Goal: Information Seeking & Learning: Learn about a topic

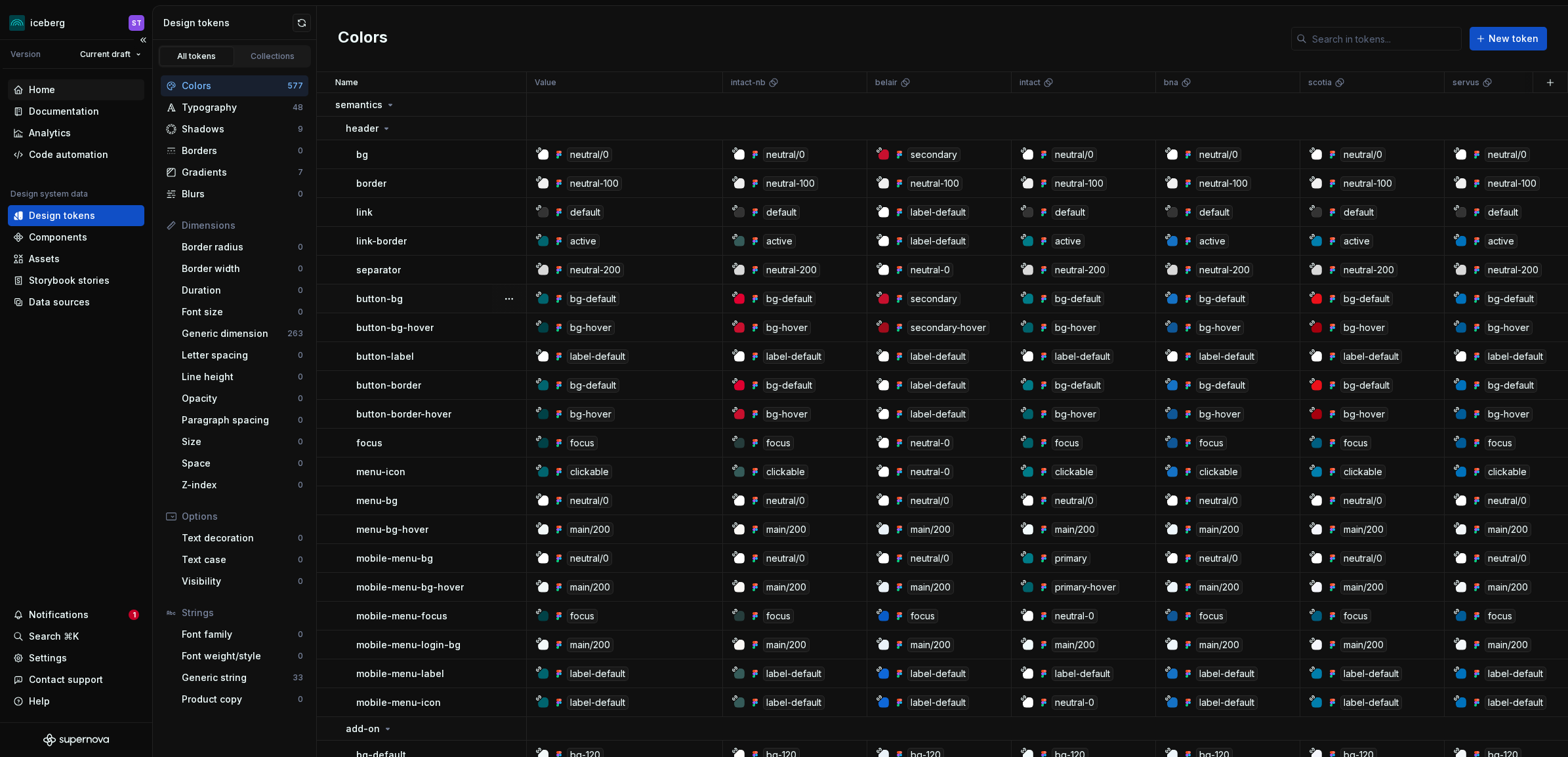
click at [84, 95] on div "Home" at bounding box center [76, 90] width 126 height 13
click at [87, 108] on div "Documentation" at bounding box center [64, 112] width 70 height 13
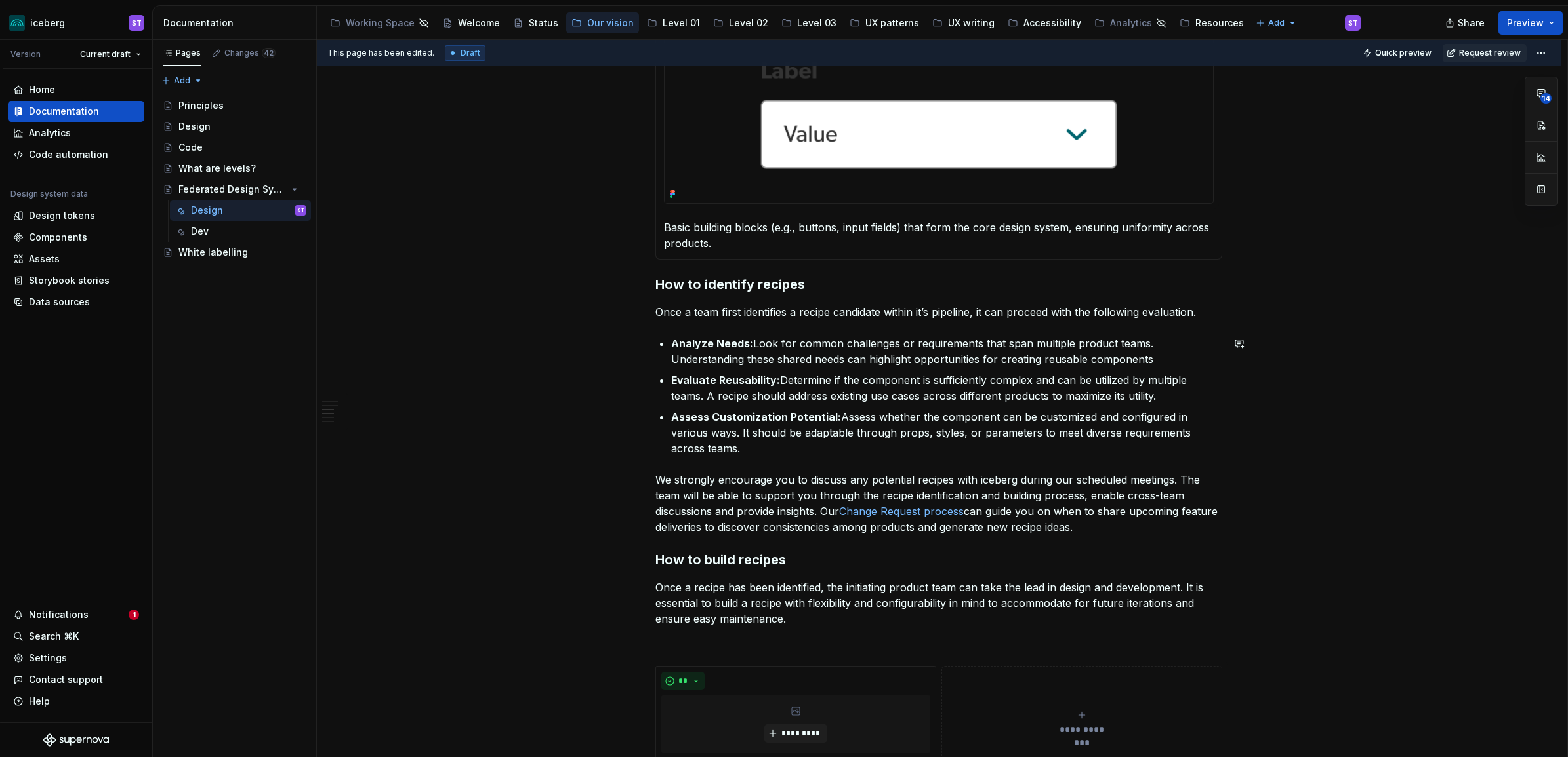
scroll to position [1207, 0]
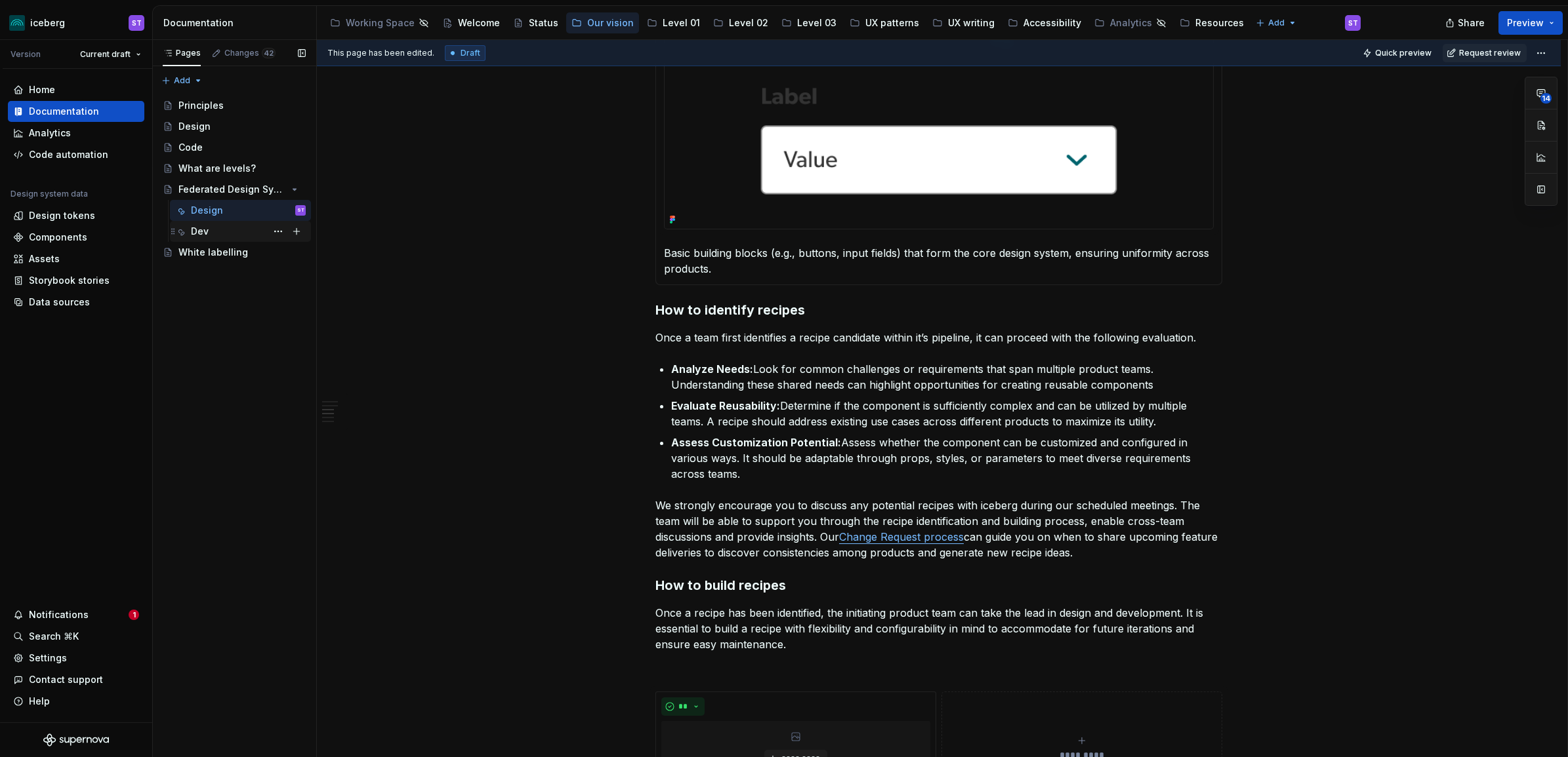
click at [198, 227] on div "Dev" at bounding box center [200, 231] width 17 height 13
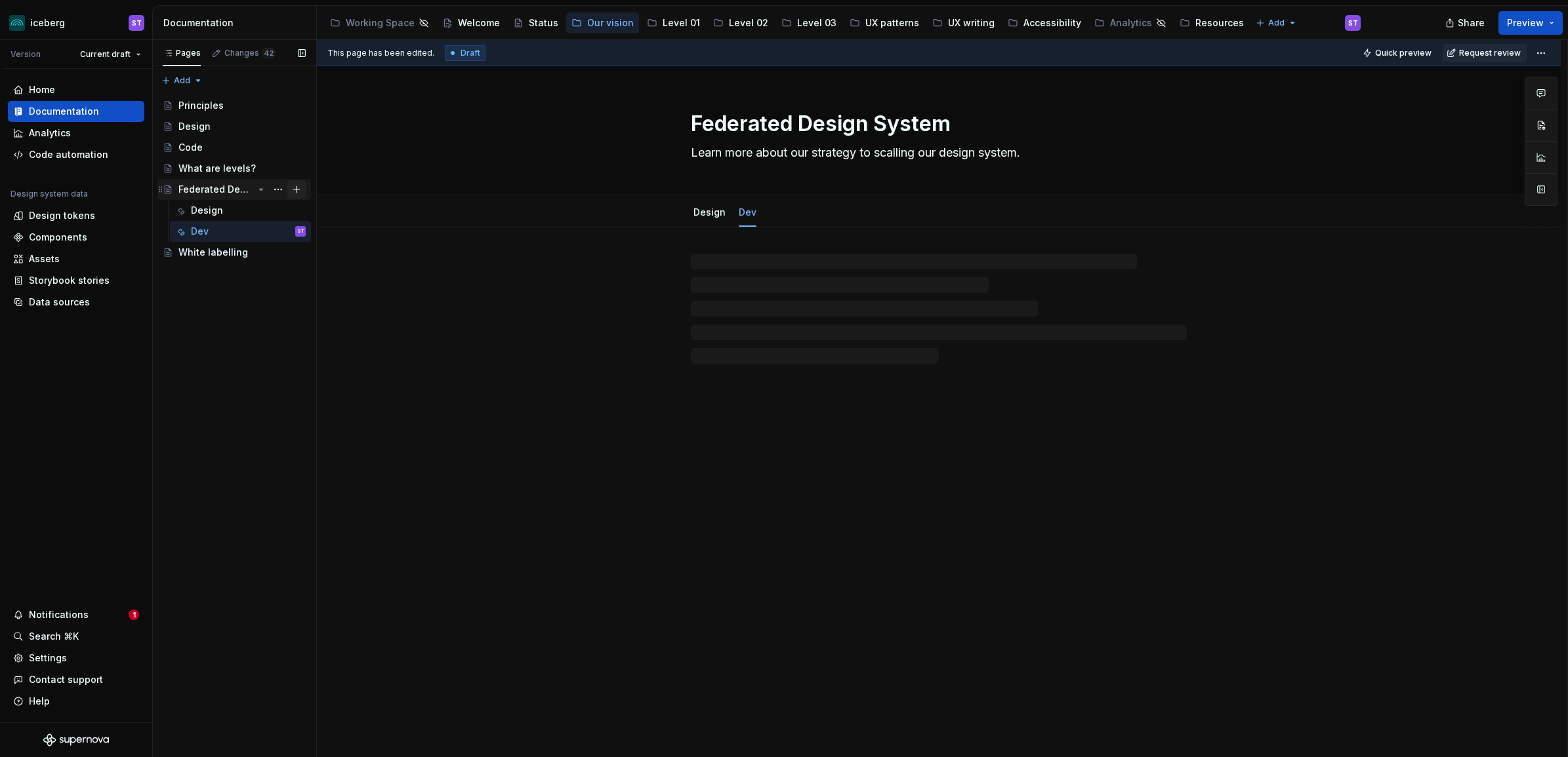
click at [299, 192] on button "Page tree" at bounding box center [296, 189] width 18 height 18
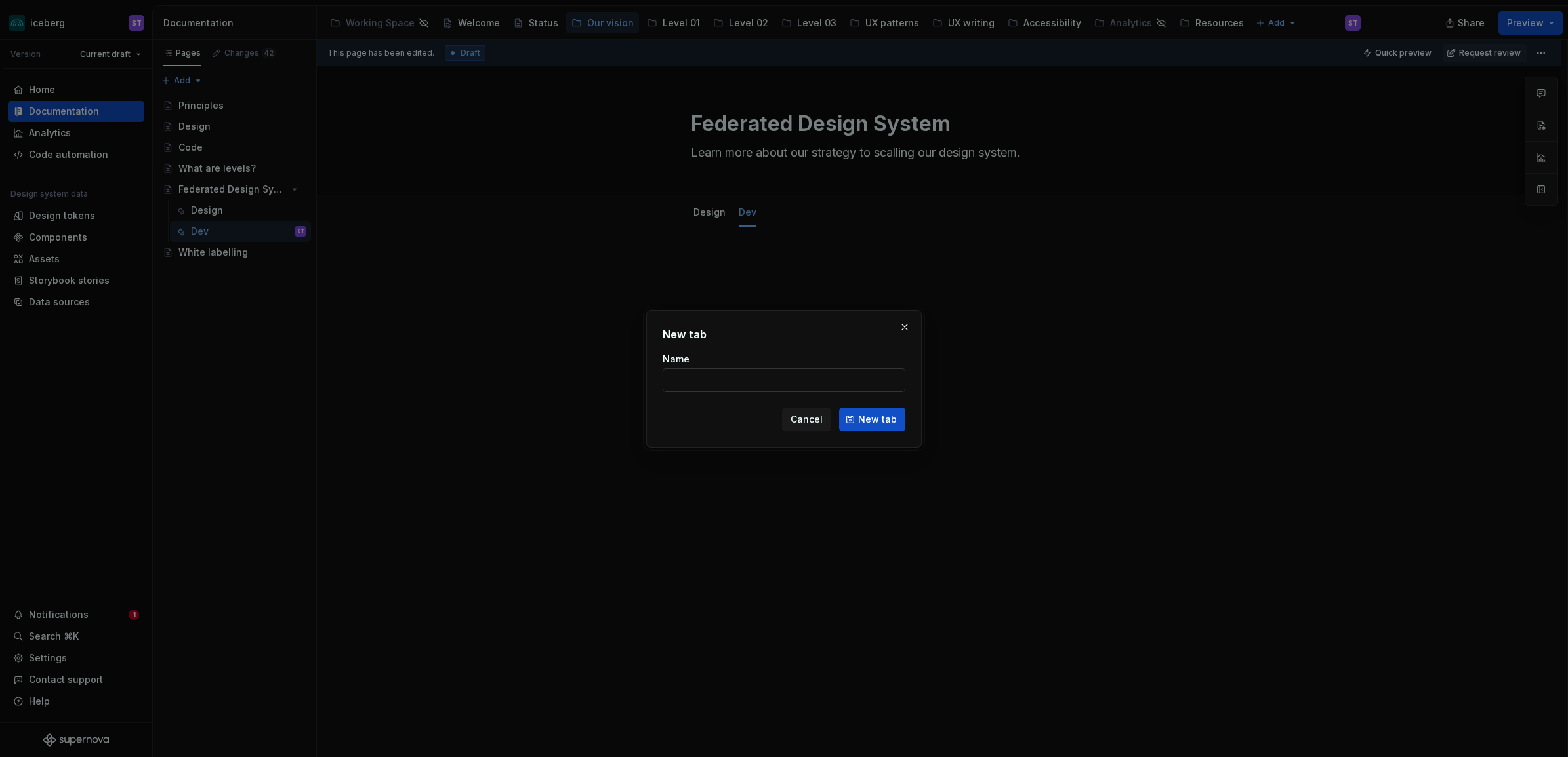
click at [720, 379] on input "Name" at bounding box center [784, 380] width 243 height 24
type textarea "*"
type input "Core vs Templates vs Recipes"
click button "New tab" at bounding box center [872, 420] width 66 height 24
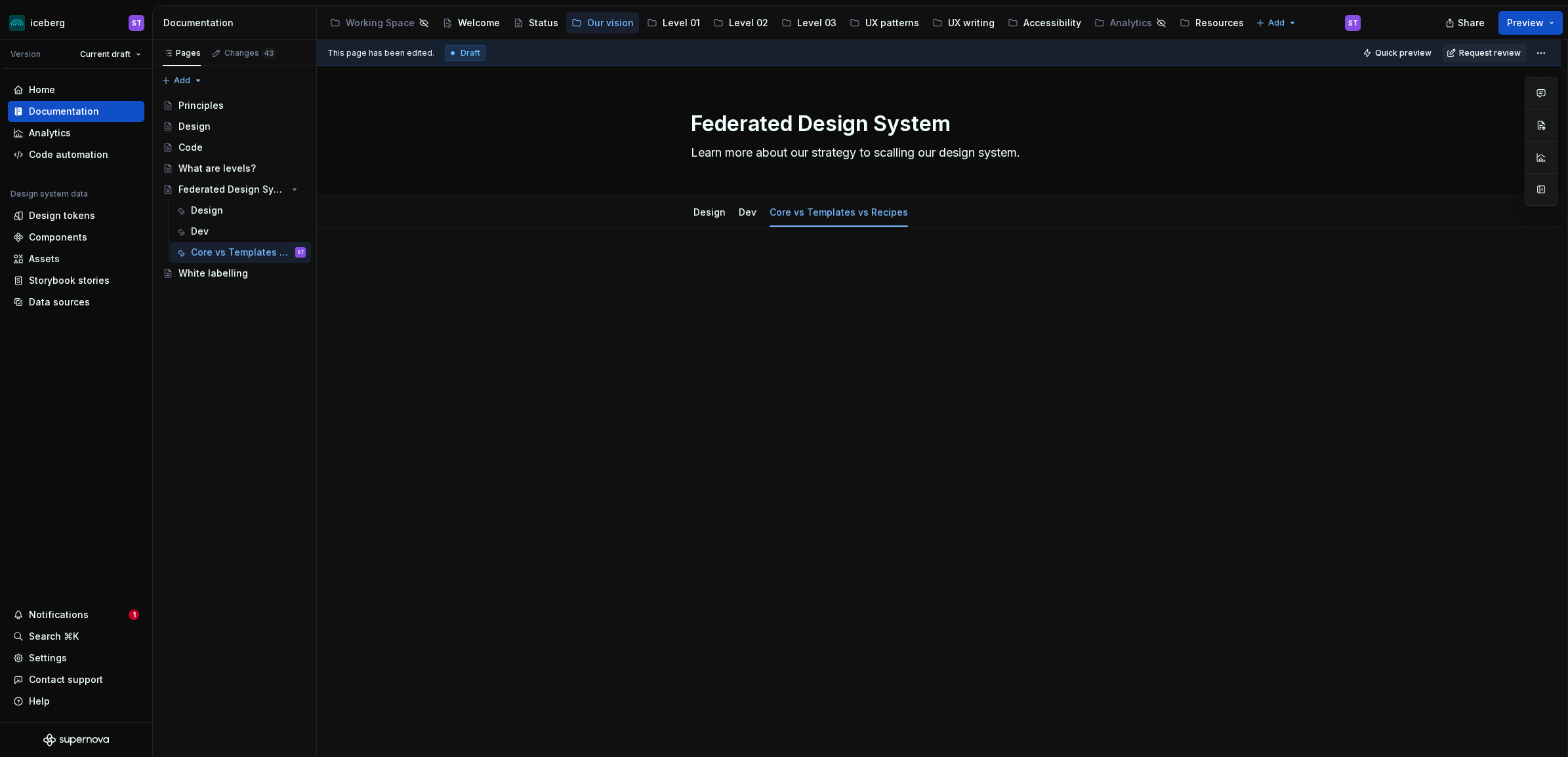
click at [957, 321] on div at bounding box center [938, 292] width 567 height 66
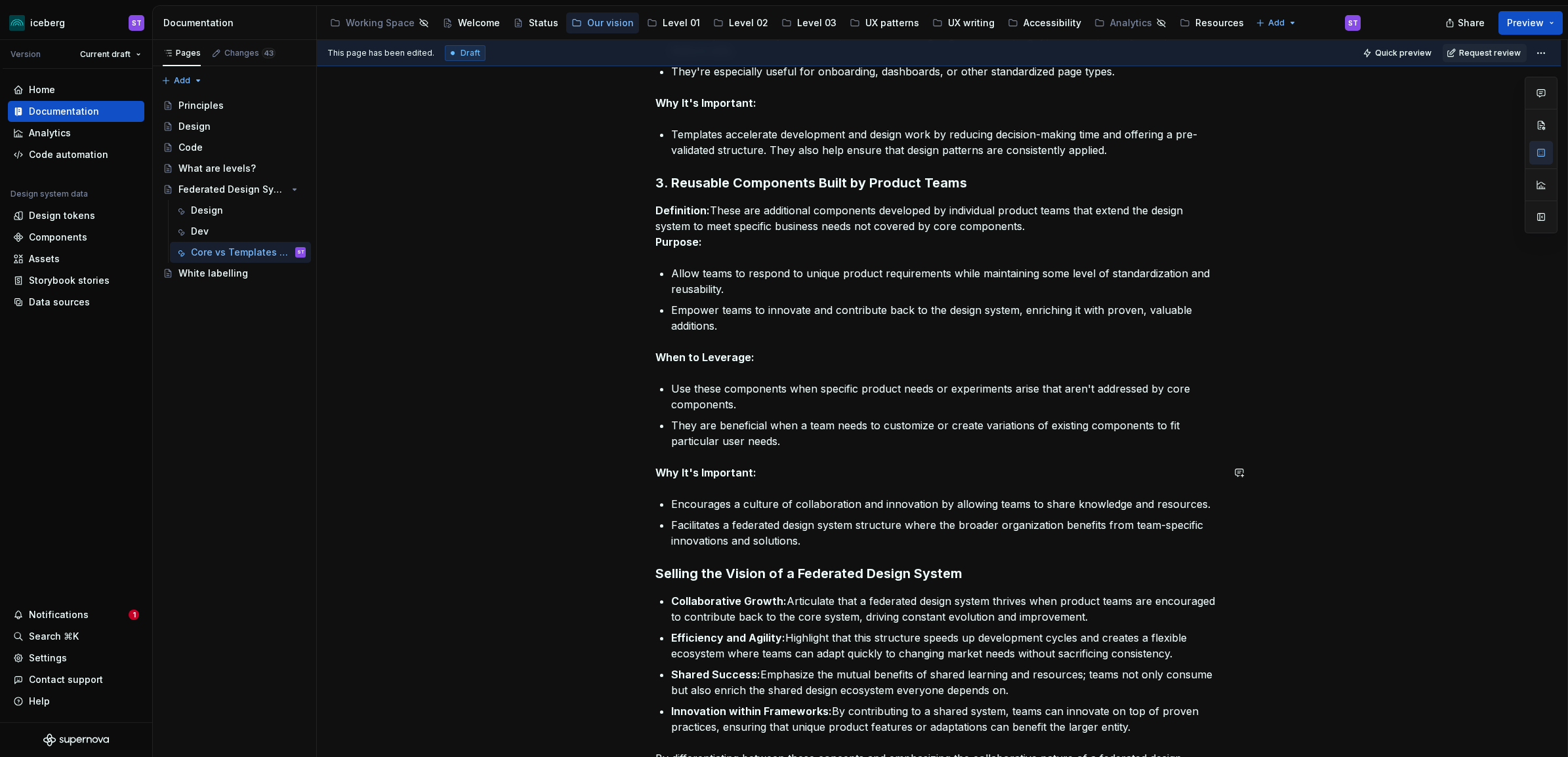
scroll to position [1086, 0]
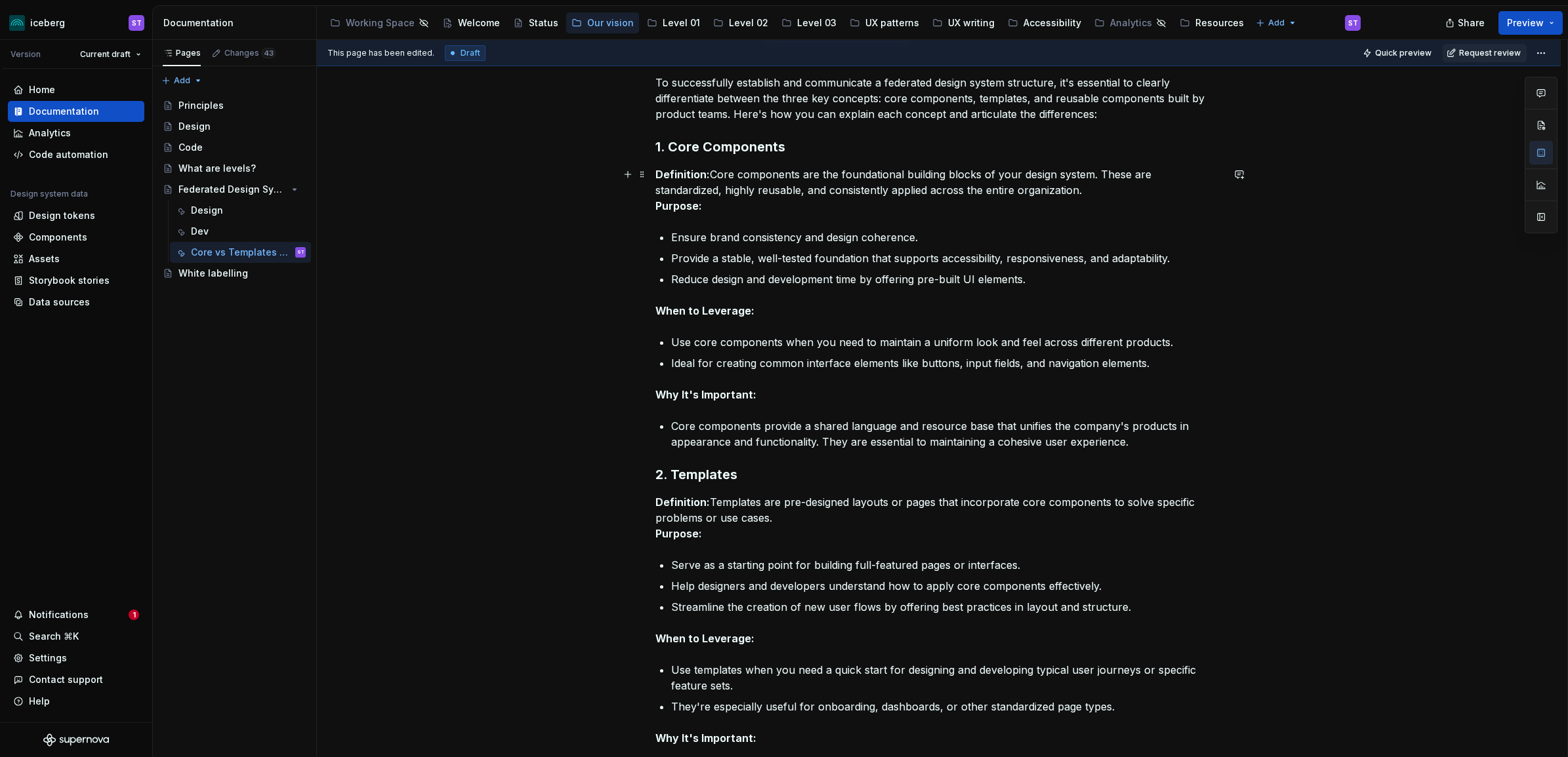
scroll to position [185, 0]
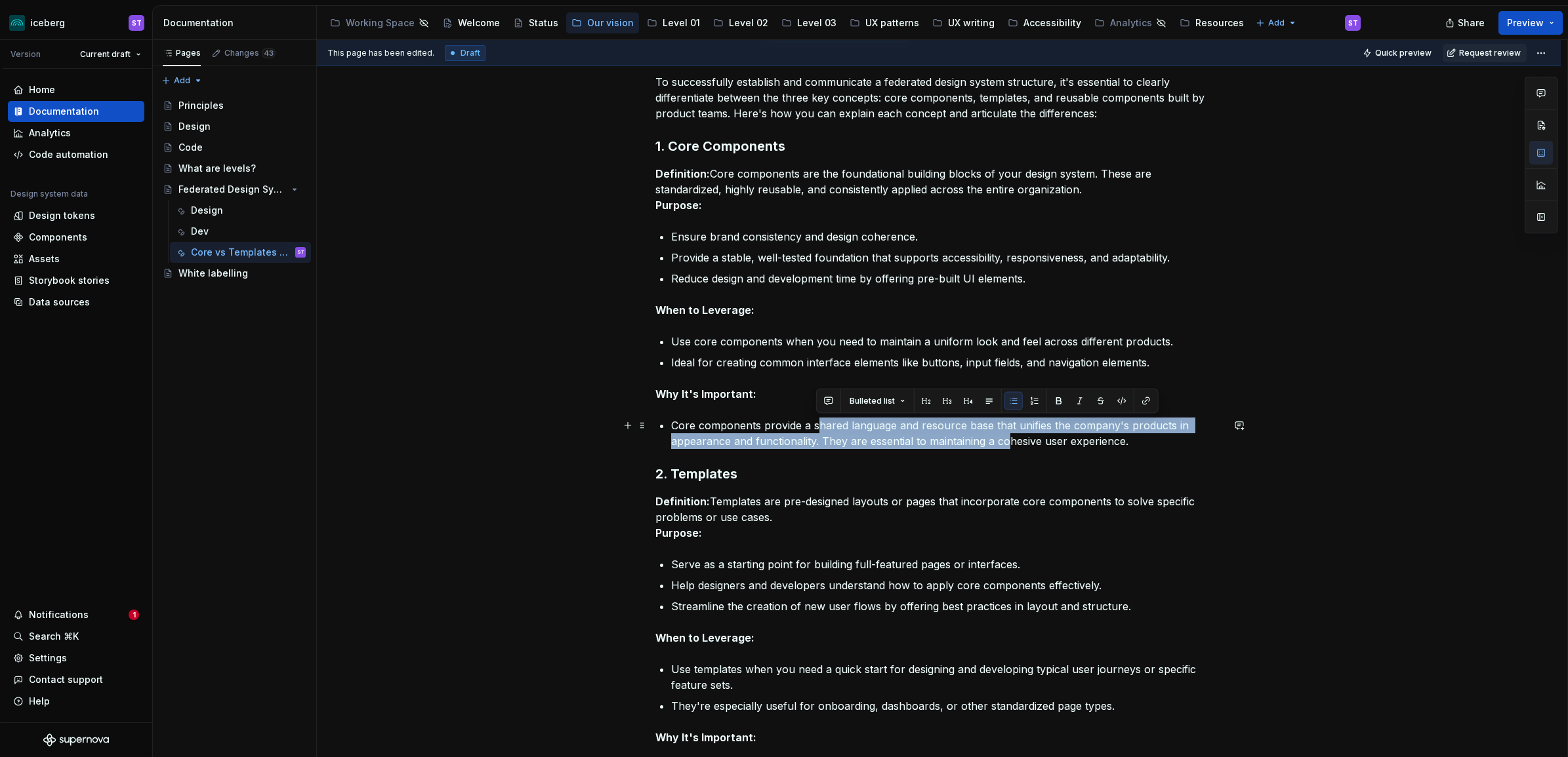
drag, startPoint x: 867, startPoint y: 422, endPoint x: 1006, endPoint y: 446, distance: 141.1
click at [1006, 446] on p "Core components provide a shared language and resource base that unifies the co…" at bounding box center [946, 433] width 551 height 32
click at [960, 440] on p "Core components provide a shared language and resource base that unifies the co…" at bounding box center [946, 433] width 551 height 32
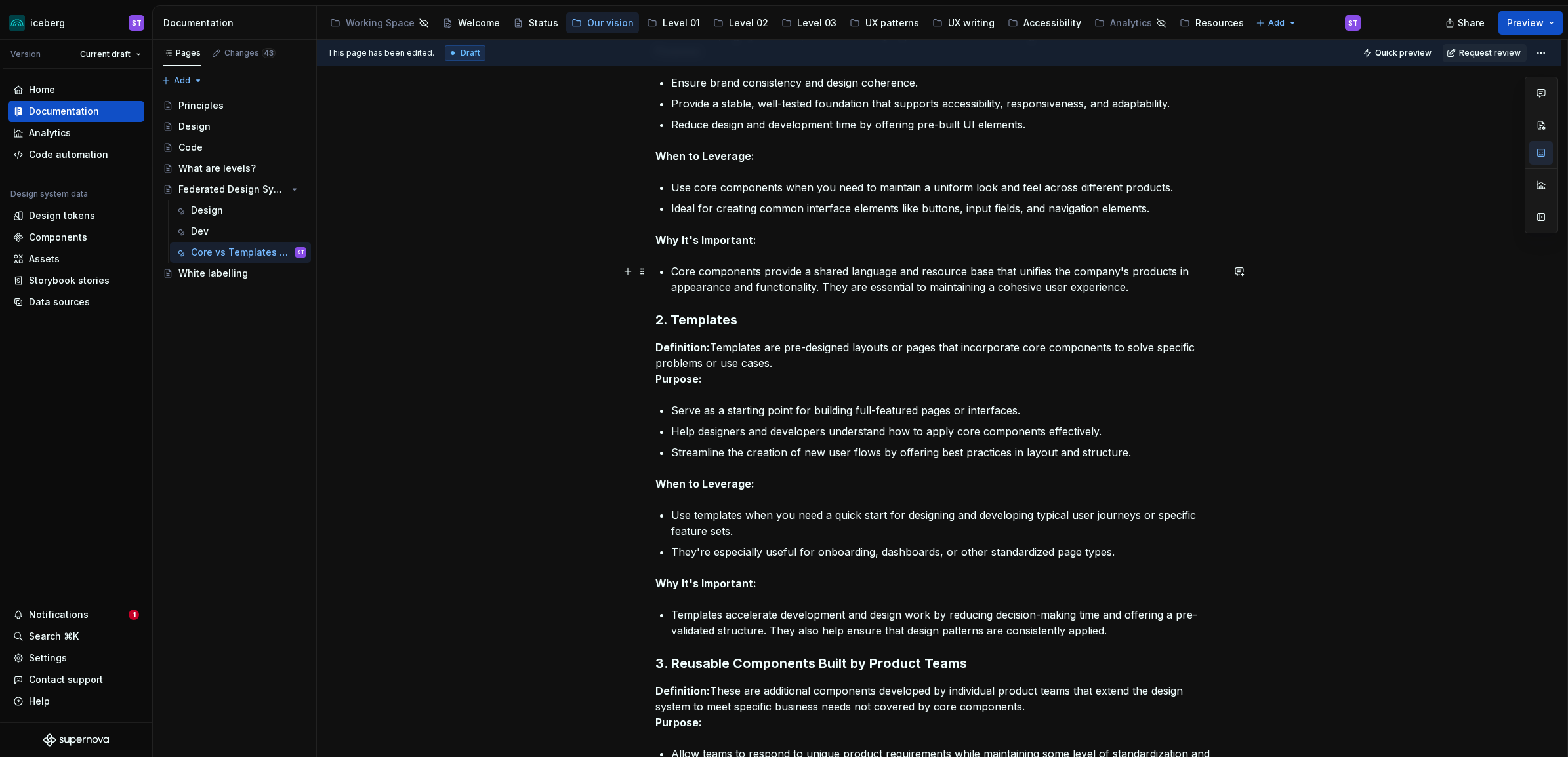
scroll to position [349, 0]
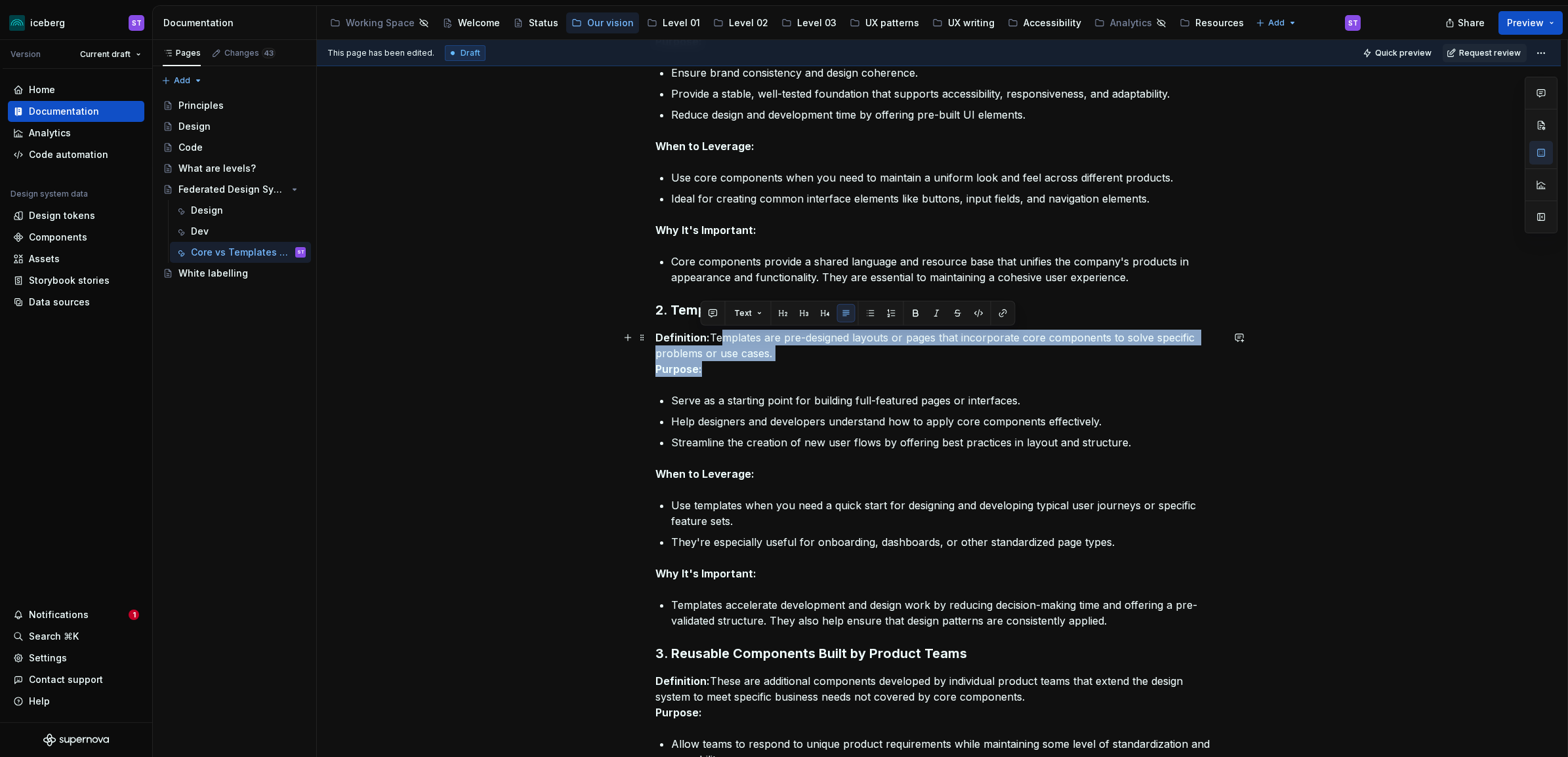
drag, startPoint x: 720, startPoint y: 342, endPoint x: 807, endPoint y: 374, distance: 92.7
click at [807, 374] on p "Definition: Templates are pre-designed layouts or pages that incorporate core c…" at bounding box center [938, 354] width 567 height 47
click at [792, 372] on p "Definition: Templates are pre-designed layouts or pages that incorporate core c…" at bounding box center [938, 354] width 567 height 47
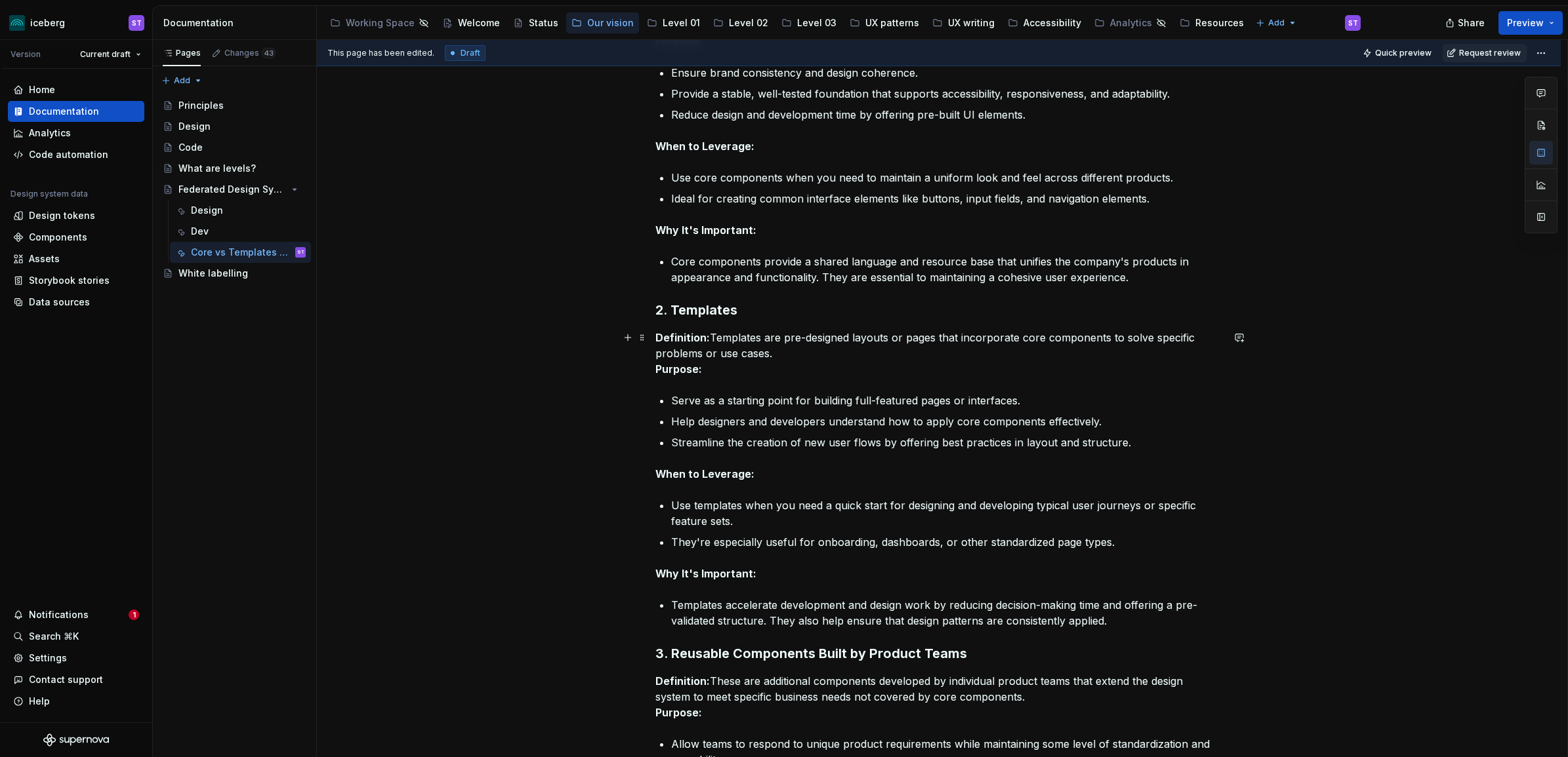
click at [788, 359] on p "Definition: Templates are pre-designed layouts or pages that incorporate core c…" at bounding box center [938, 354] width 567 height 47
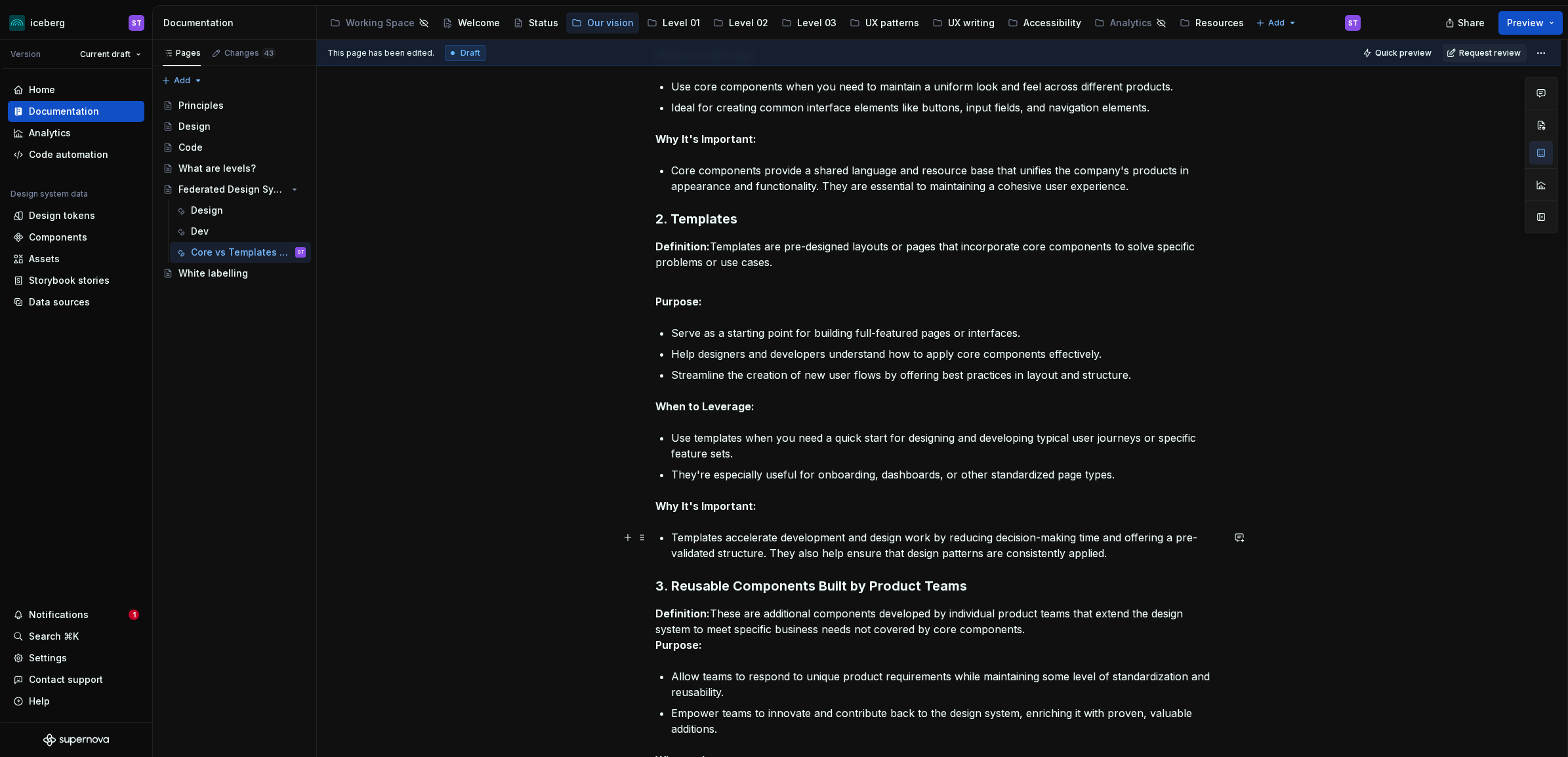
scroll to position [513, 0]
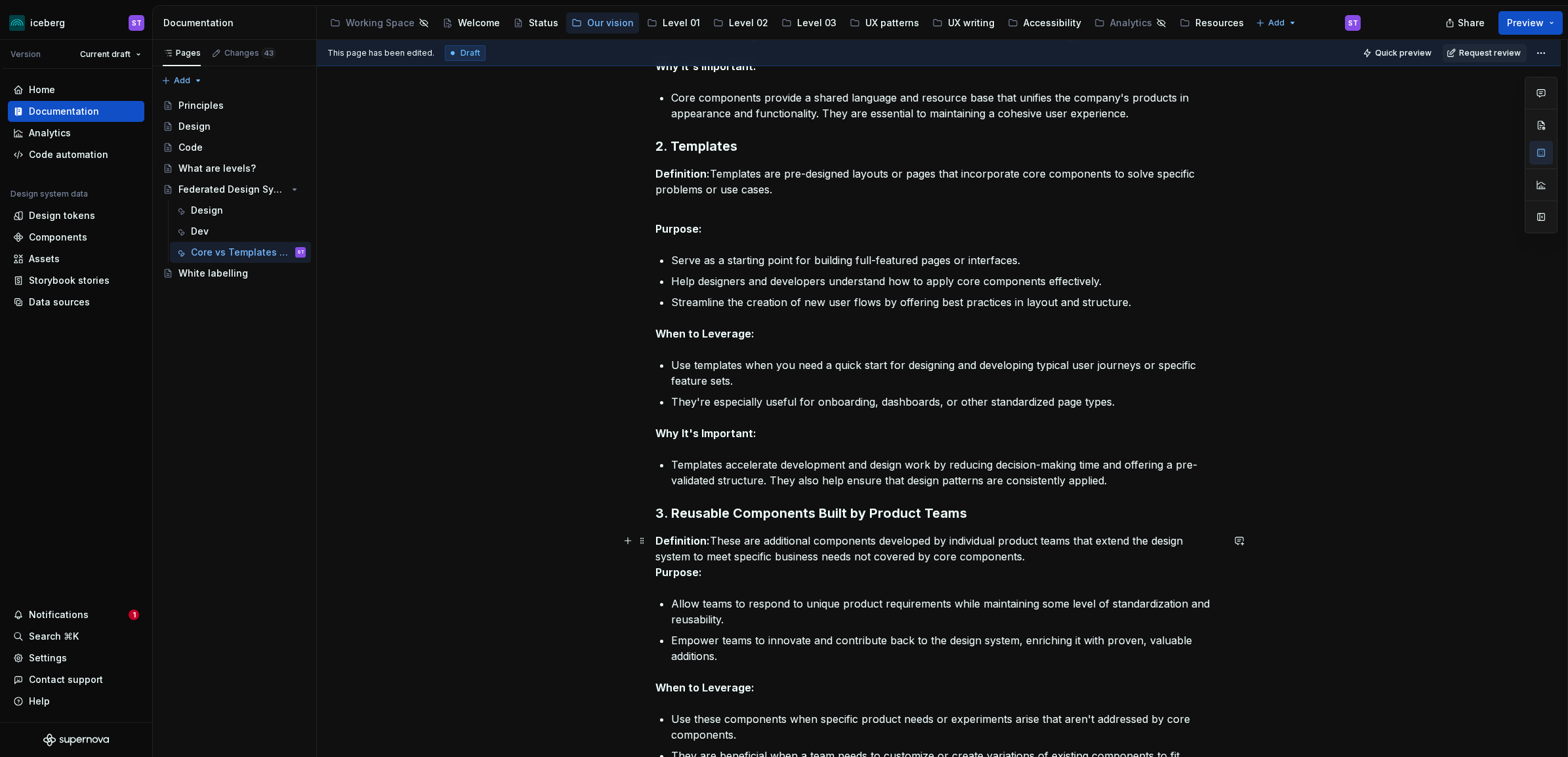
click at [1024, 558] on p "Definition: These are additional components developed by individual product tea…" at bounding box center [938, 557] width 567 height 47
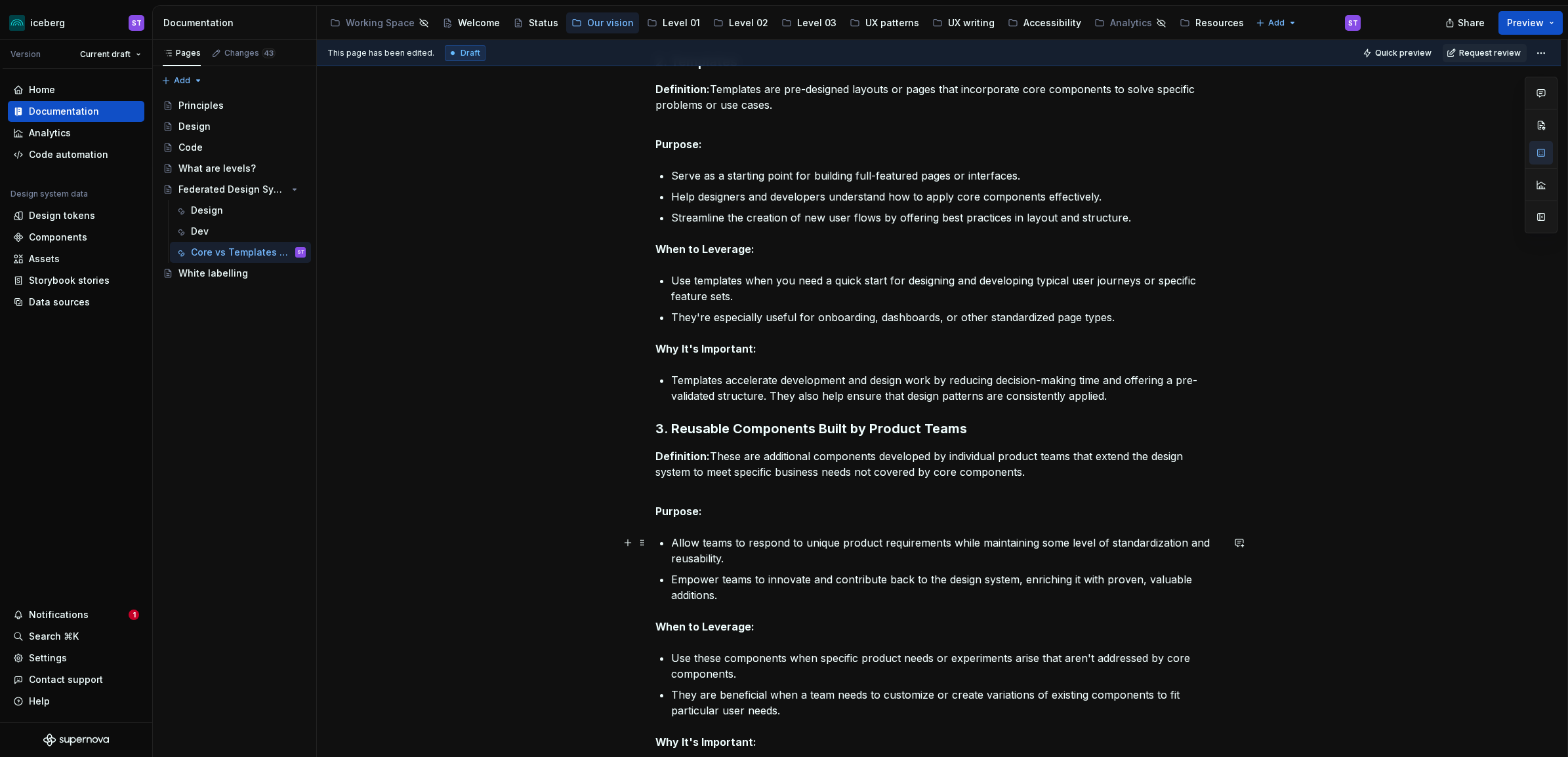
scroll to position [676, 0]
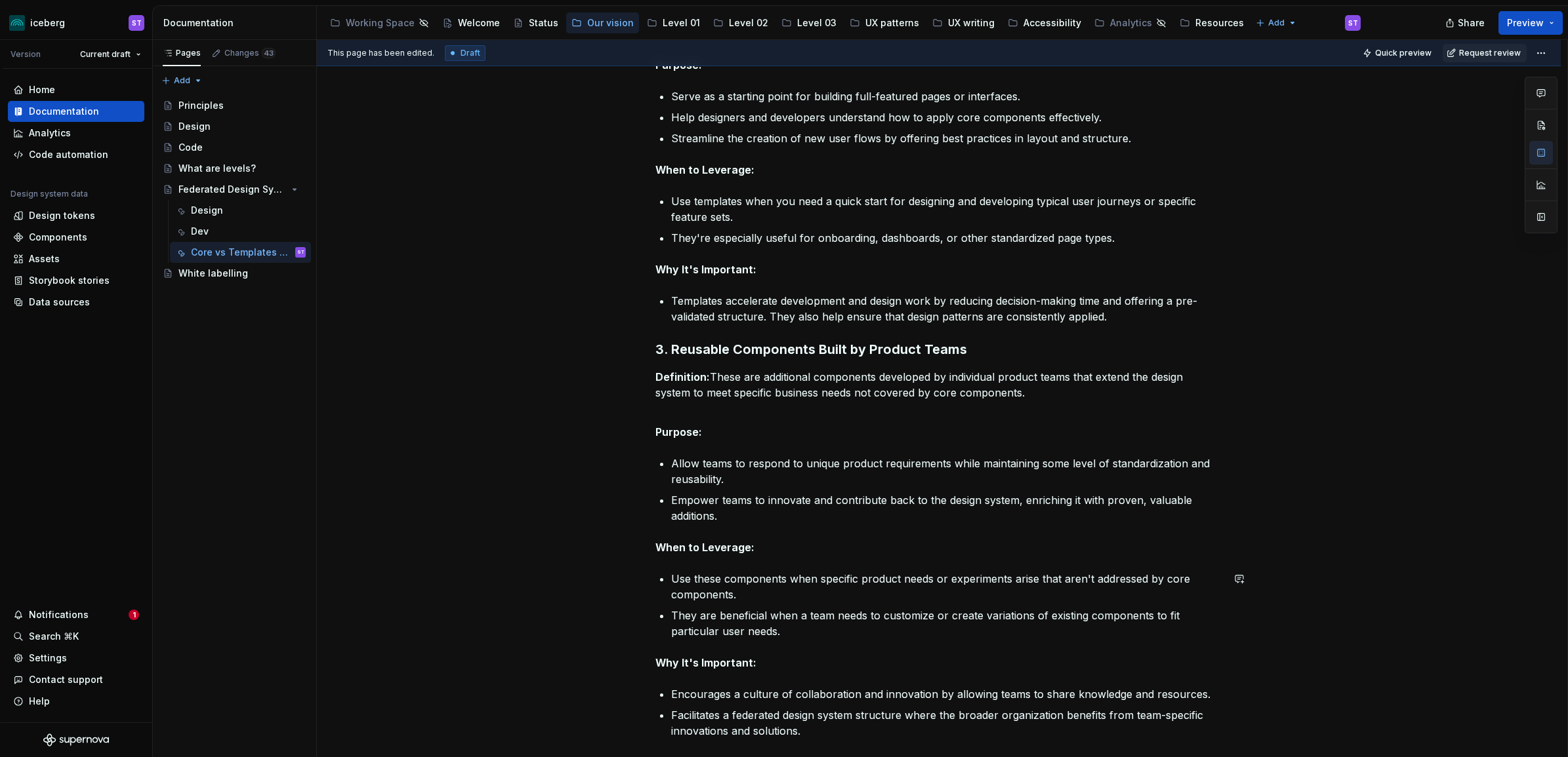
click at [787, 563] on div "To successfully establish and communicate a federated design system structure, …" at bounding box center [938, 289] width 567 height 1414
click at [788, 556] on div "To successfully establish and communicate a federated design system structure, …" at bounding box center [938, 289] width 567 height 1414
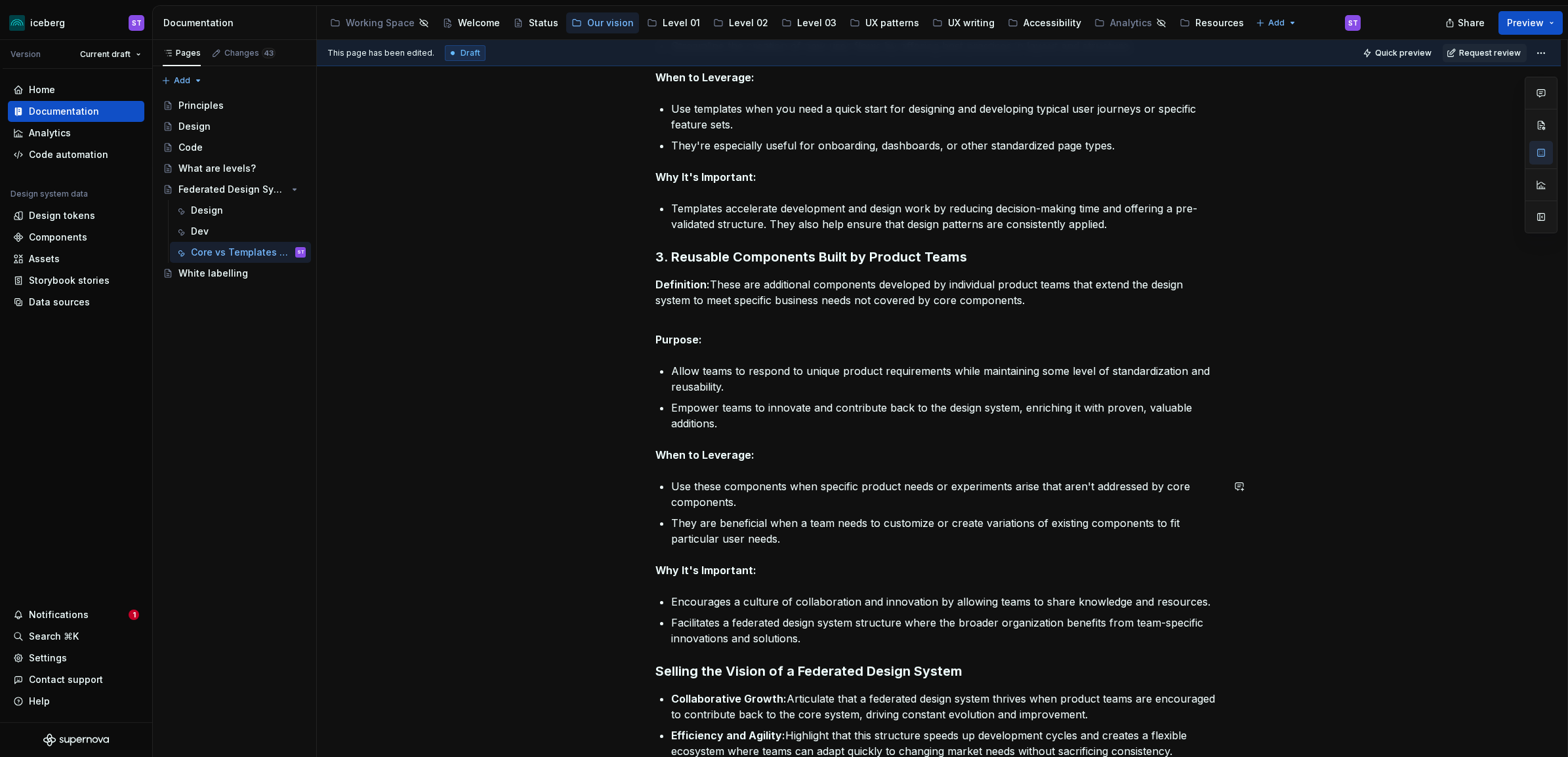
scroll to position [1086, 0]
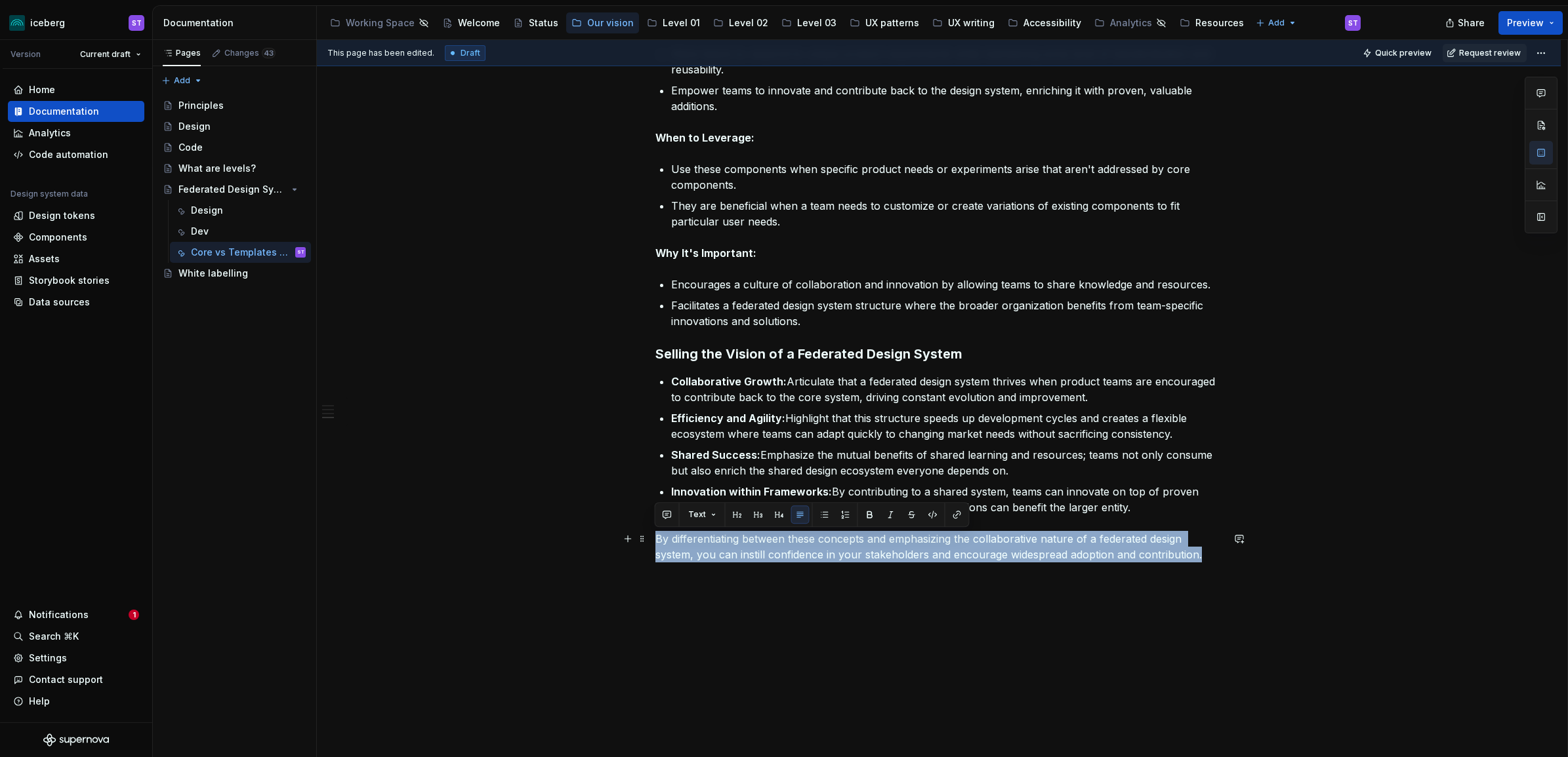
drag, startPoint x: 1204, startPoint y: 558, endPoint x: 495, endPoint y: 544, distance: 709.1
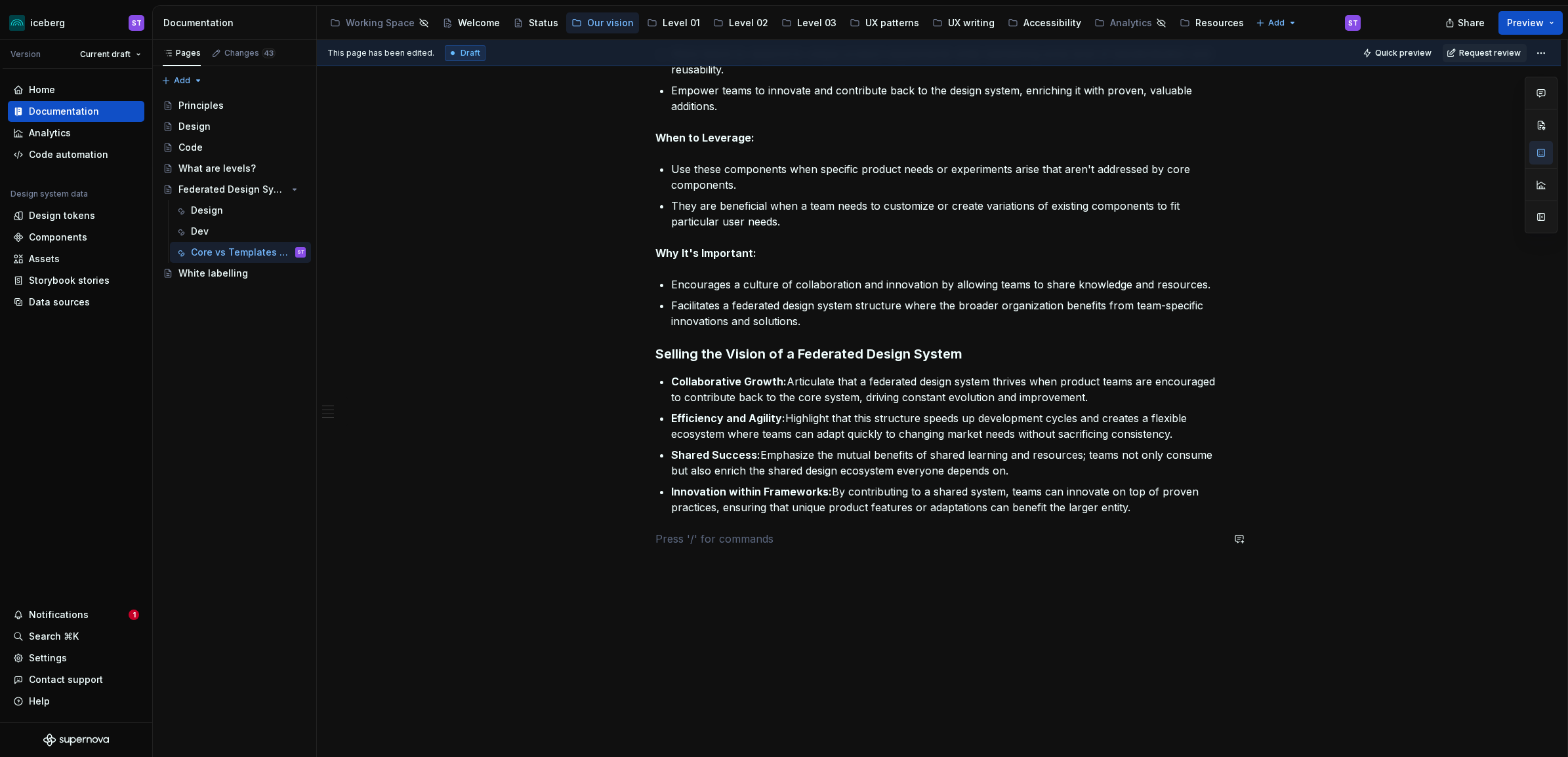
type textarea "*"
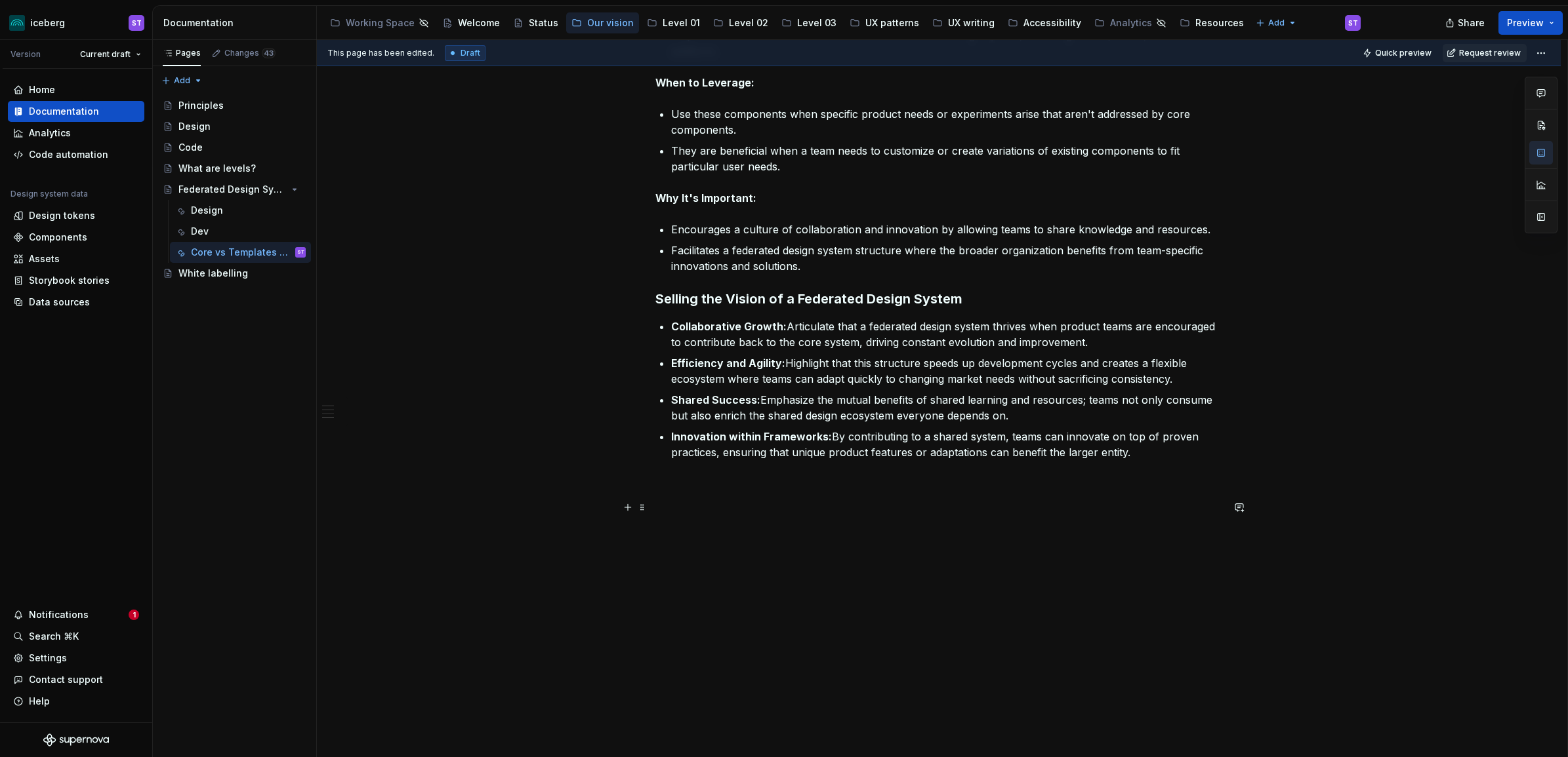
click at [701, 503] on p at bounding box center [938, 507] width 567 height 15
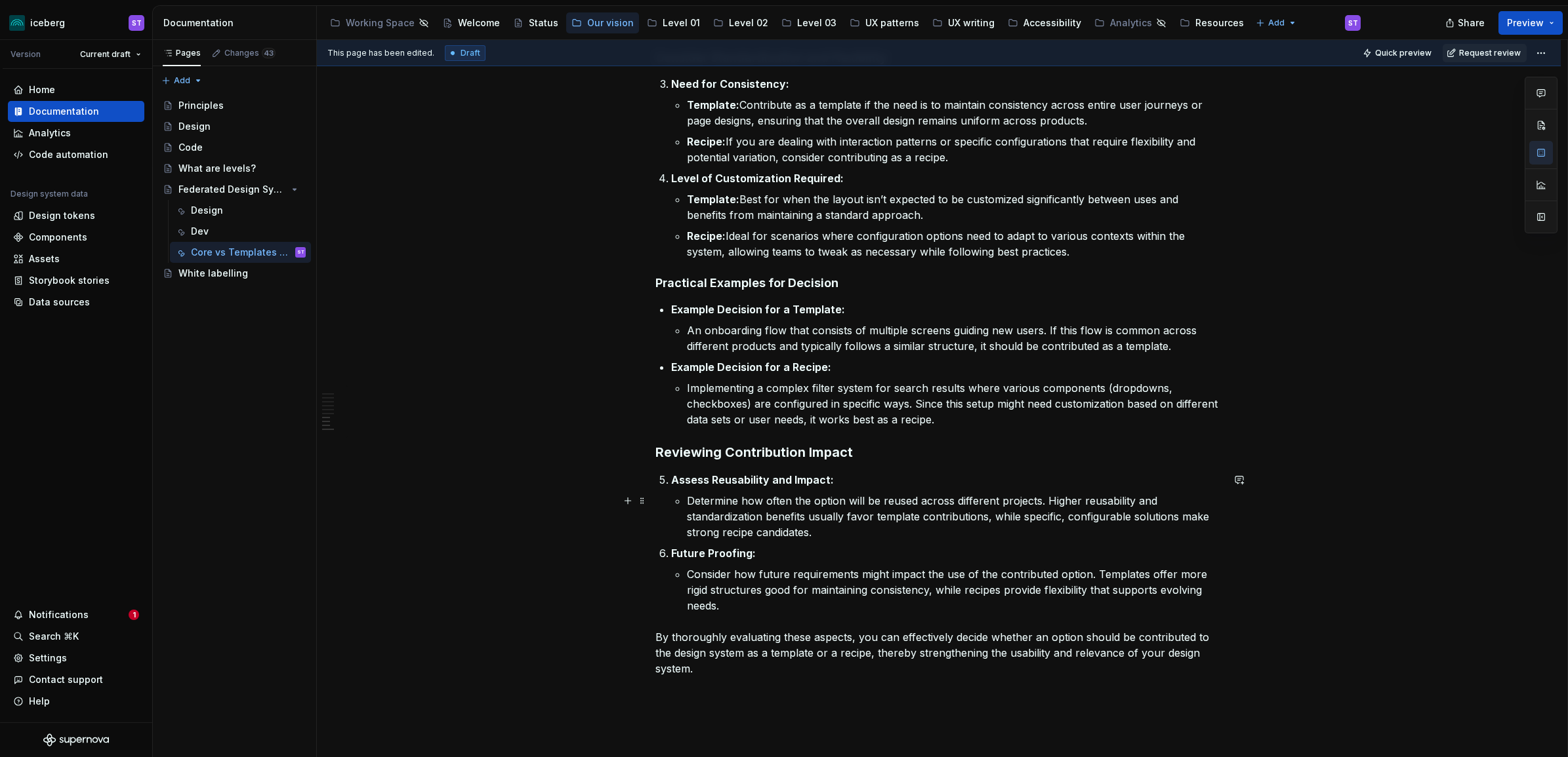
scroll to position [2428, 0]
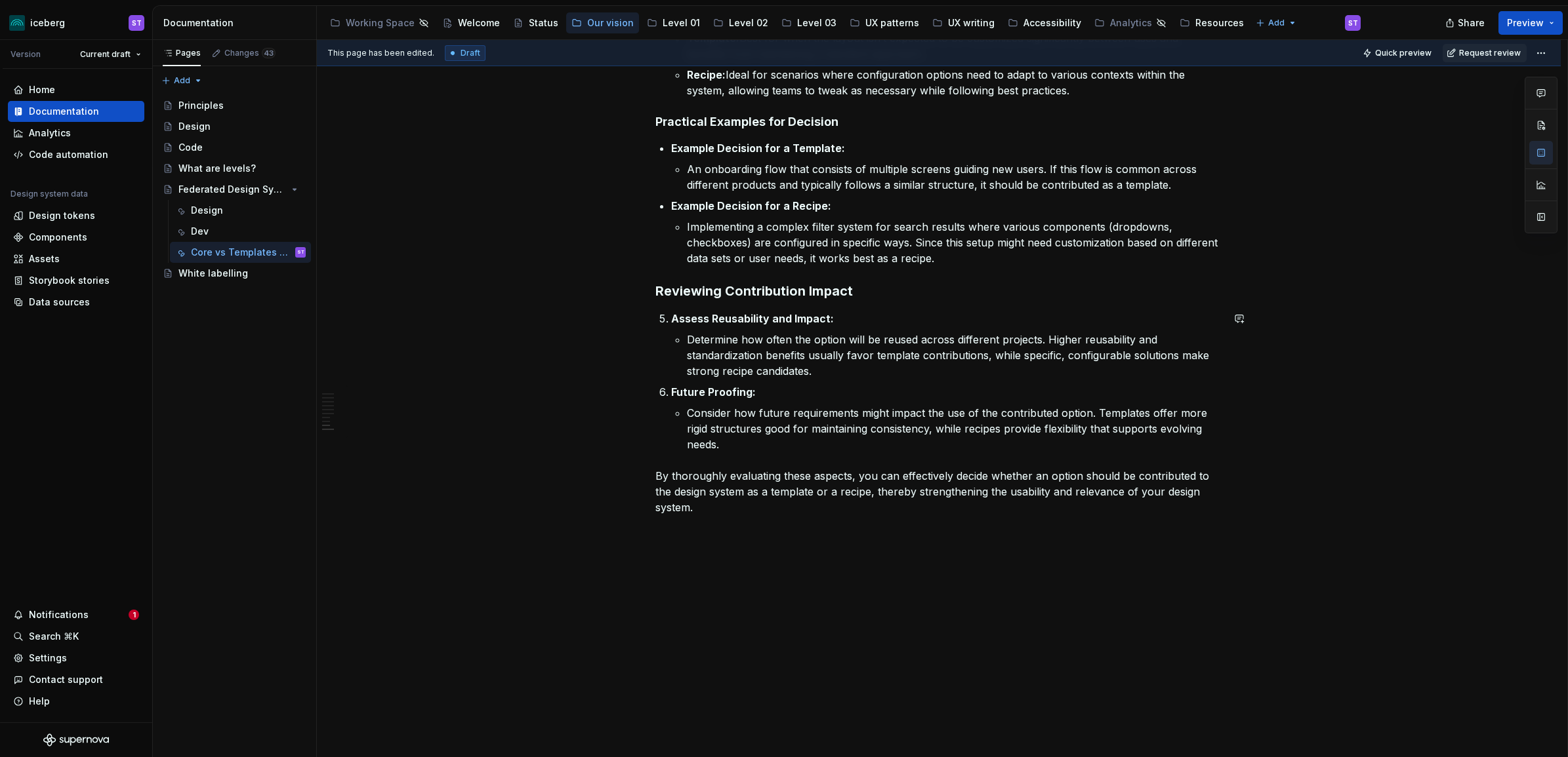
type textarea "*"
